Goal: Transaction & Acquisition: Purchase product/service

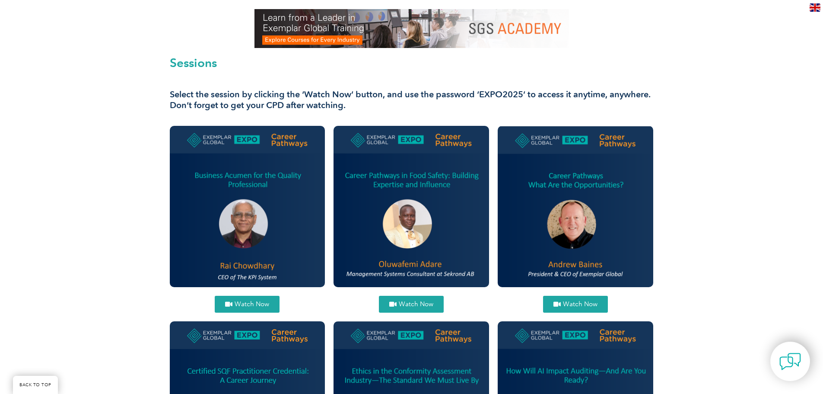
scroll to position [259, 0]
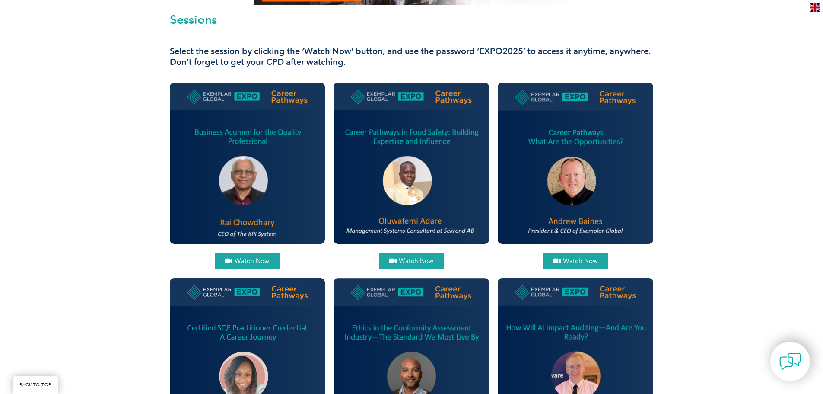
click at [259, 258] on span "Watch Now" at bounding box center [252, 261] width 35 height 6
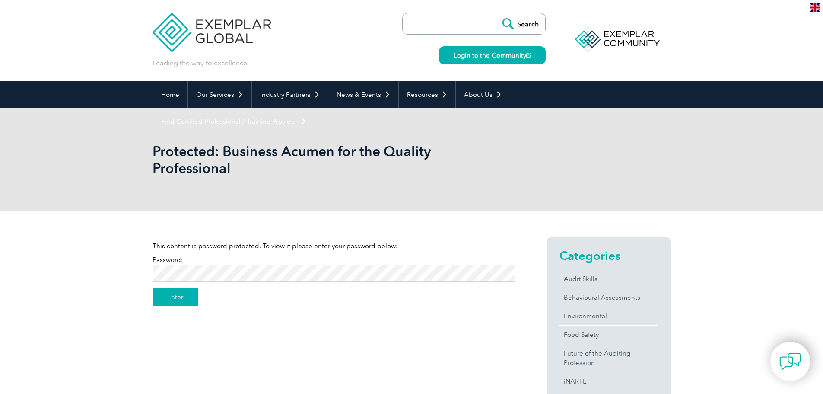
click at [181, 296] on input "Enter" at bounding box center [175, 297] width 45 height 18
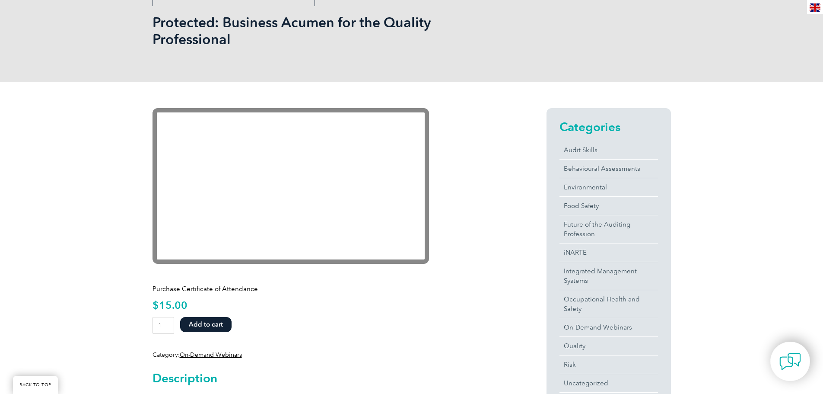
scroll to position [86, 0]
